Goal: Task Accomplishment & Management: Manage account settings

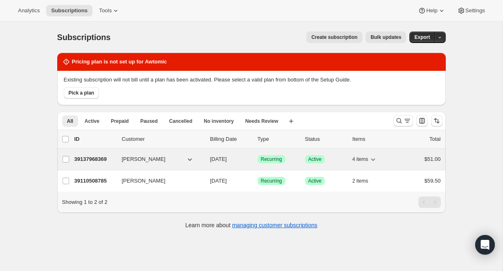
click at [89, 161] on p "39137968369" at bounding box center [94, 159] width 41 height 8
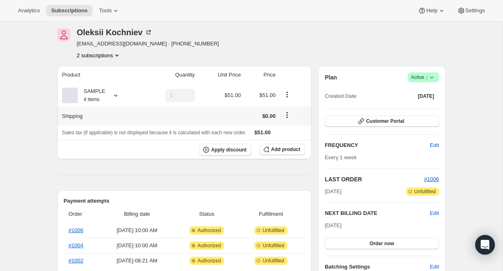
scroll to position [29, 0]
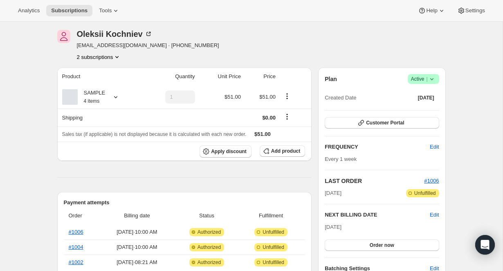
click at [383, 115] on div "Plan Success Active | Created Date [DATE] Customer Portal FREQUENCY Edit Every …" at bounding box center [382, 193] width 114 height 239
click at [383, 120] on span "Customer Portal" at bounding box center [385, 122] width 38 height 7
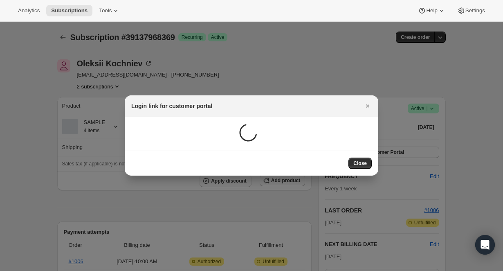
scroll to position [0, 0]
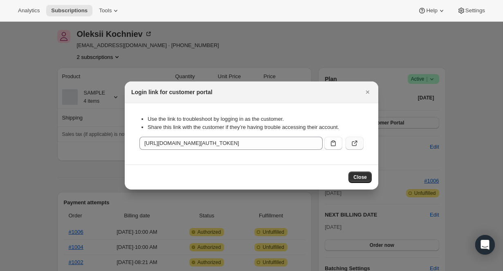
click at [351, 145] on icon ":r30:" at bounding box center [354, 143] width 8 height 8
click at [353, 144] on icon ":r30:" at bounding box center [354, 143] width 8 height 8
click at [369, 90] on icon "Close" at bounding box center [367, 92] width 8 height 8
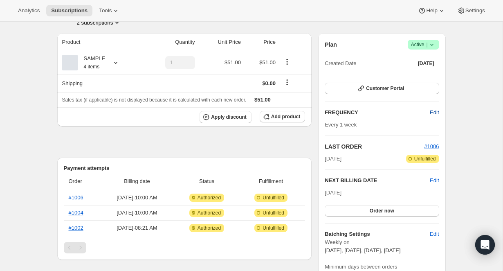
scroll to position [60, 0]
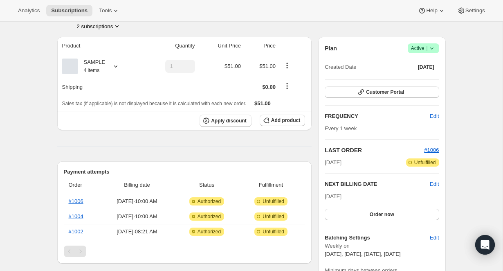
click at [431, 188] on div "NEXT BILLING DATE Edit [DATE] Order now" at bounding box center [382, 200] width 114 height 40
click at [435, 184] on span "Edit" at bounding box center [434, 184] width 9 height 8
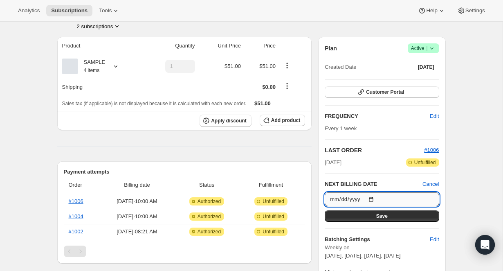
drag, startPoint x: 369, startPoint y: 201, endPoint x: 343, endPoint y: 198, distance: 26.4
click at [368, 201] on input "[DATE]" at bounding box center [382, 199] width 114 height 14
click at [375, 197] on input "[DATE]" at bounding box center [382, 199] width 114 height 14
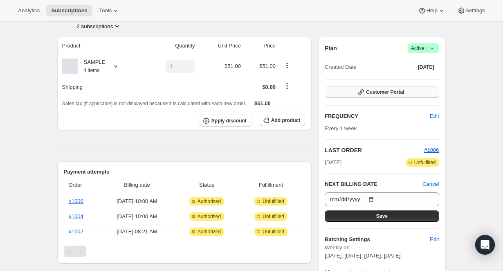
click at [370, 93] on span "Customer Portal" at bounding box center [385, 92] width 38 height 7
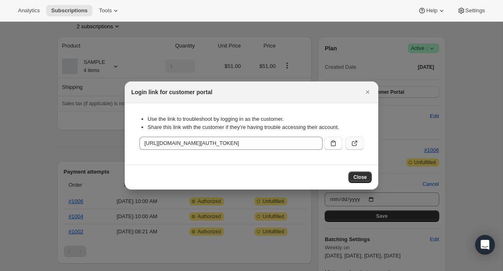
click at [355, 141] on icon ":r30:" at bounding box center [354, 143] width 8 height 8
click at [366, 92] on icon "Close" at bounding box center [367, 92] width 8 height 8
